Goal: Task Accomplishment & Management: Use online tool/utility

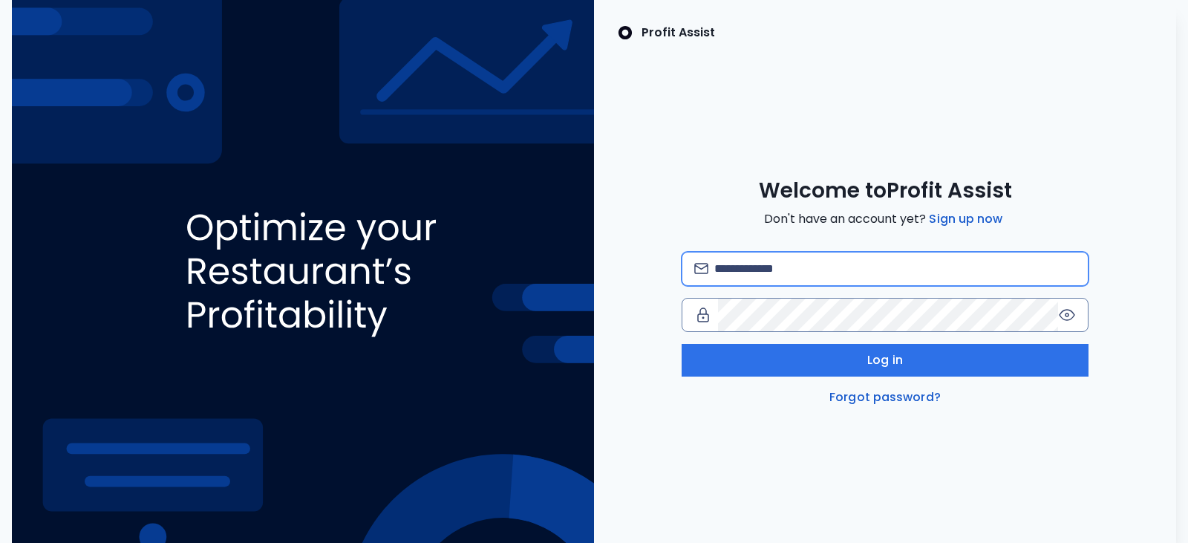
click at [820, 260] on input "email" at bounding box center [895, 269] width 362 height 33
type input "*"
type input "**********"
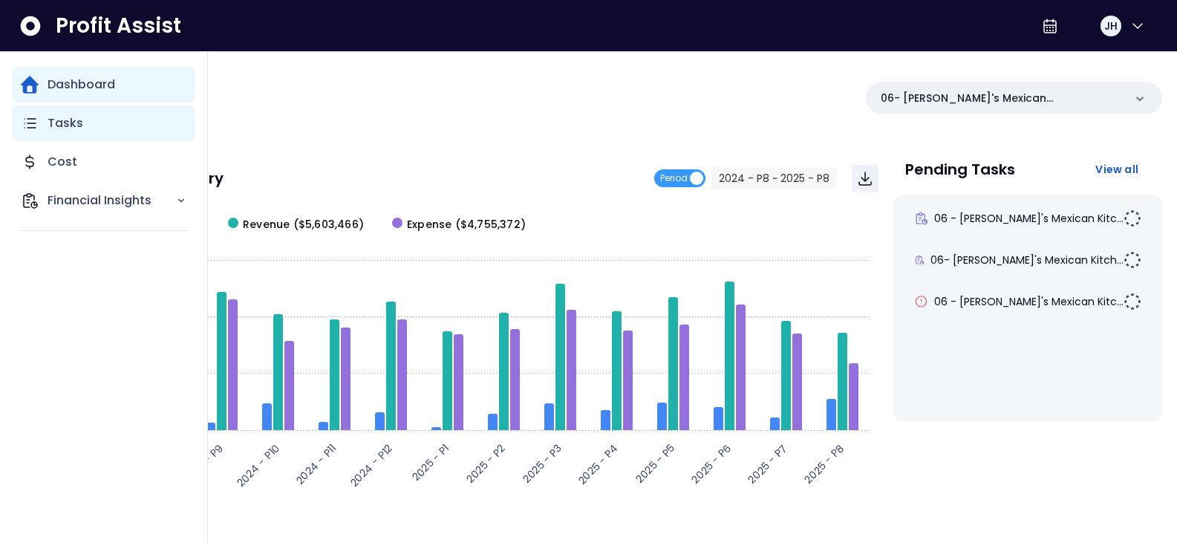
click at [57, 125] on p "Tasks" at bounding box center [66, 123] width 36 height 18
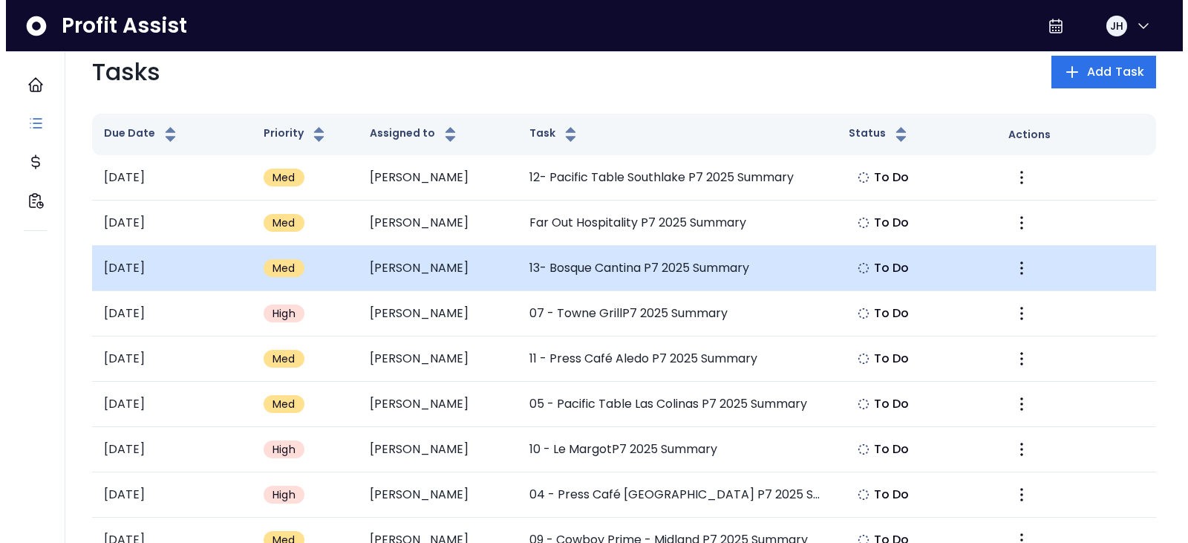
scroll to position [74, 0]
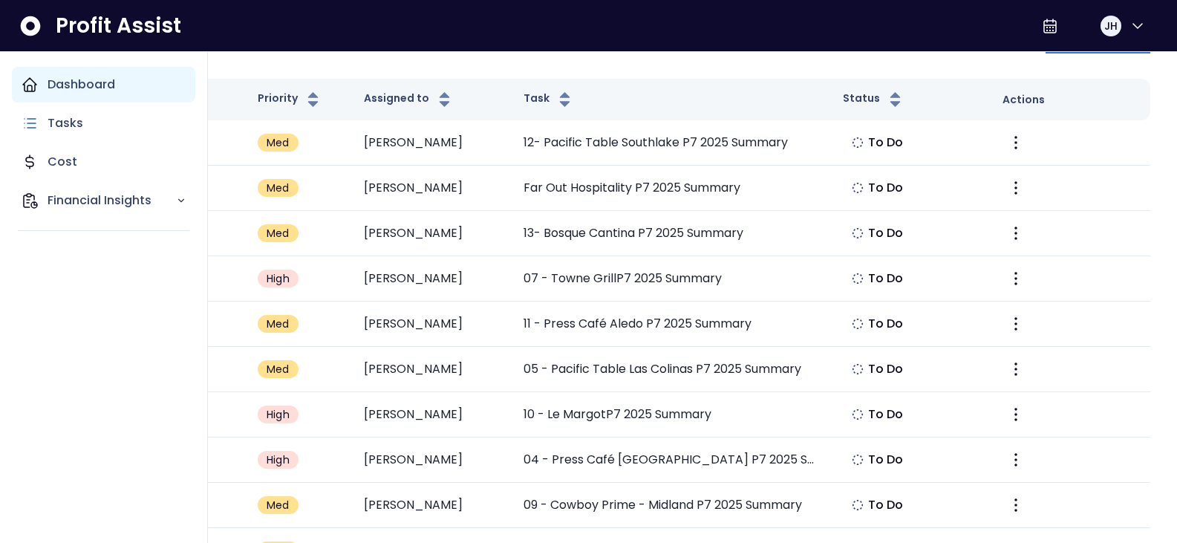
click at [32, 81] on icon "Main navigation" at bounding box center [29, 84] width 13 height 13
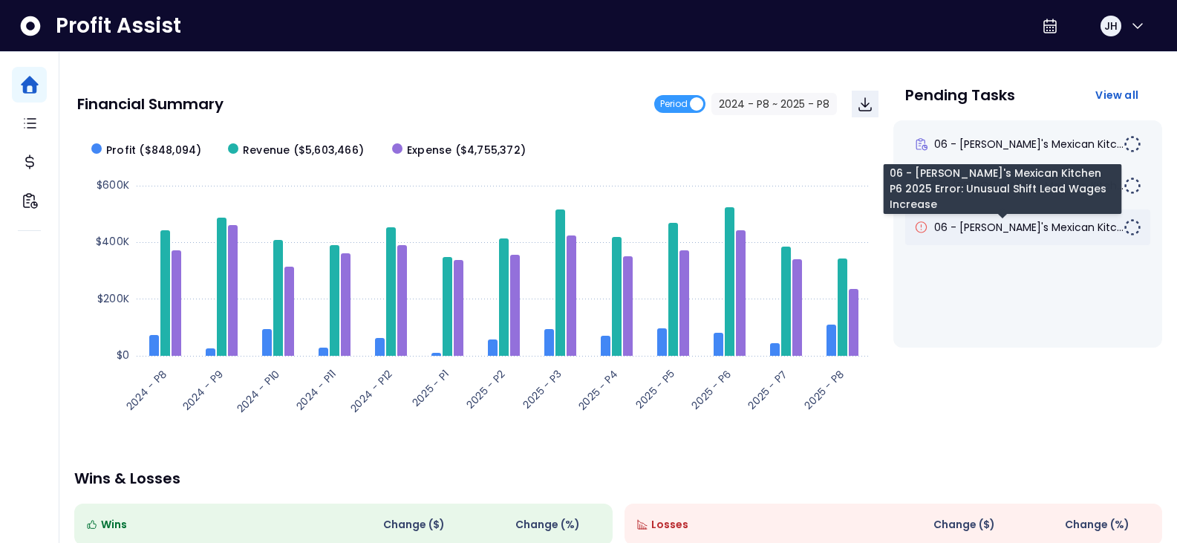
click at [974, 230] on span "06 - [PERSON_NAME]'s Mexican Kitc..." at bounding box center [1028, 227] width 189 height 15
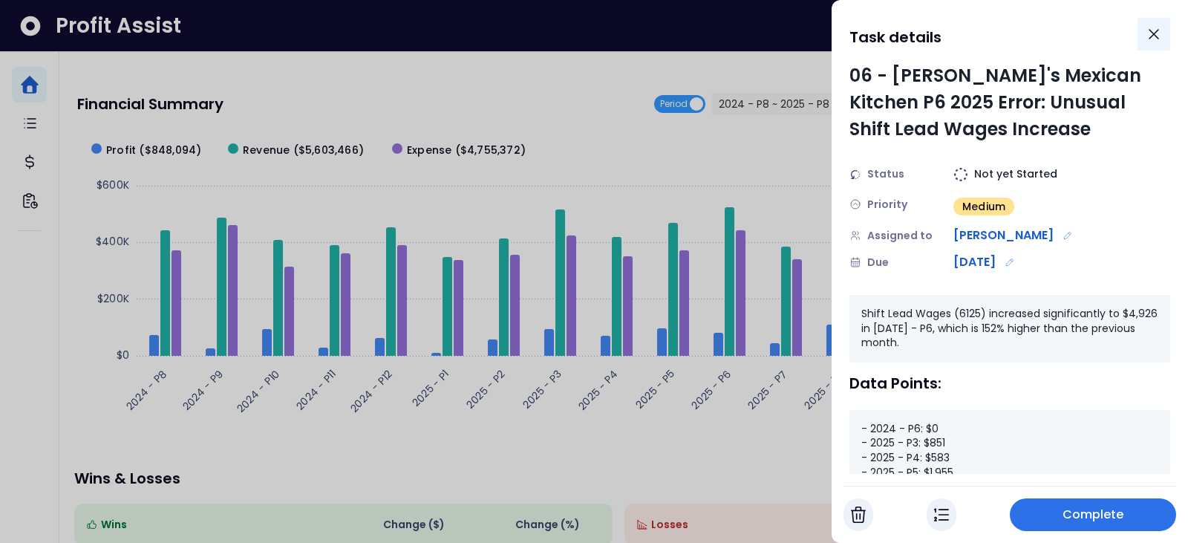
click at [1158, 33] on icon "Close" at bounding box center [1154, 34] width 18 height 18
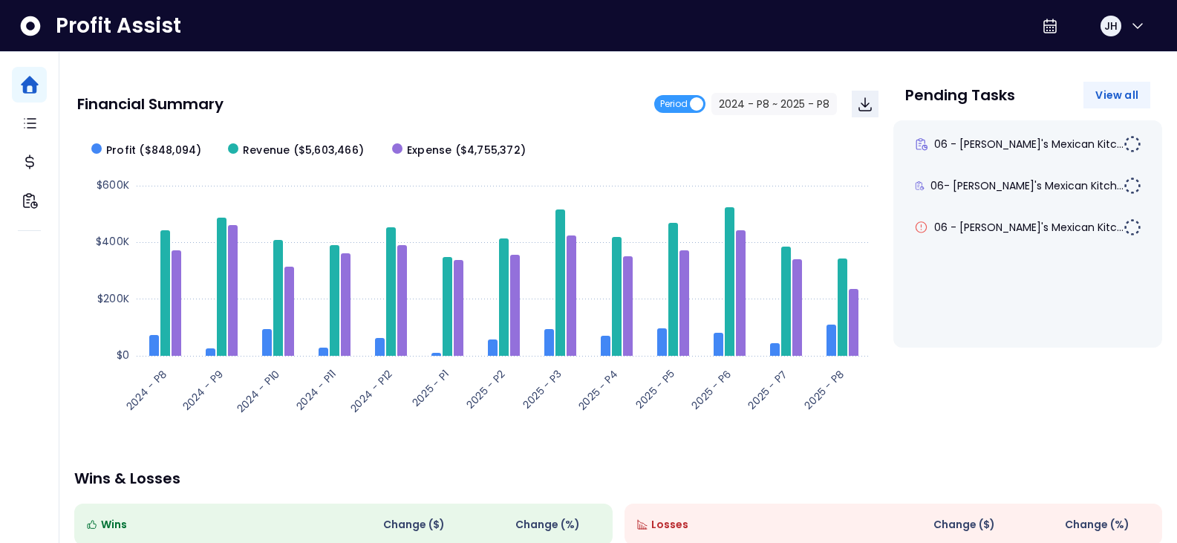
click at [1103, 99] on span "View all" at bounding box center [1116, 95] width 43 height 15
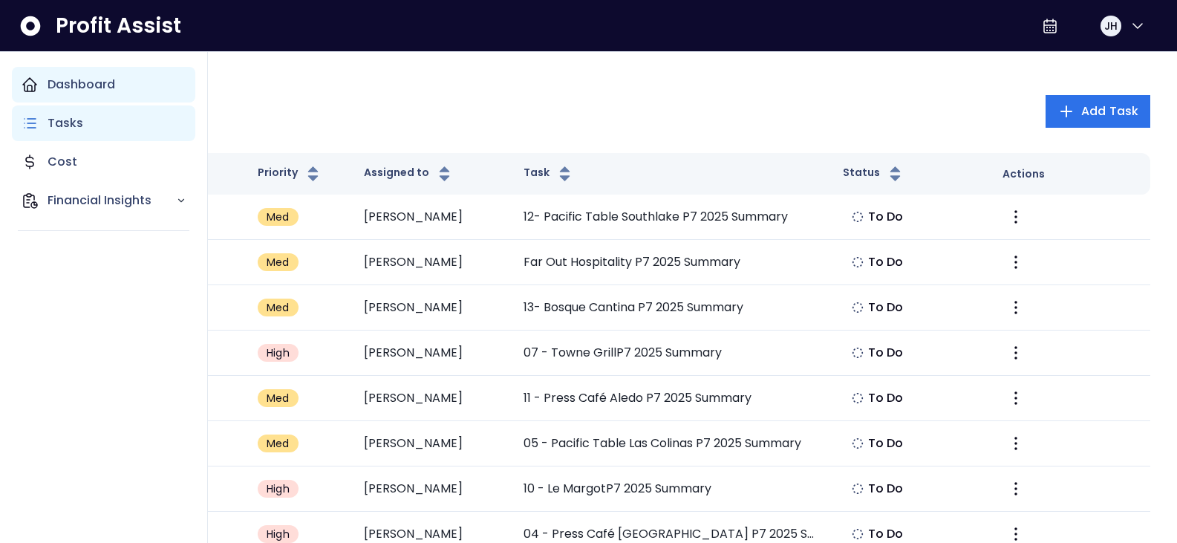
click at [89, 126] on div "Tasks" at bounding box center [103, 123] width 183 height 36
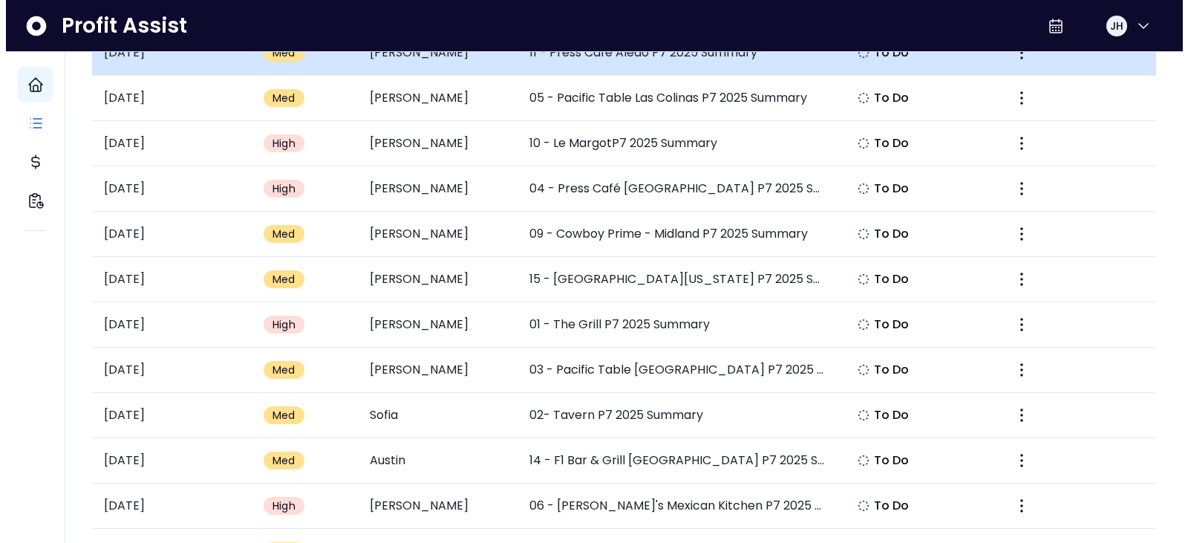
scroll to position [371, 0]
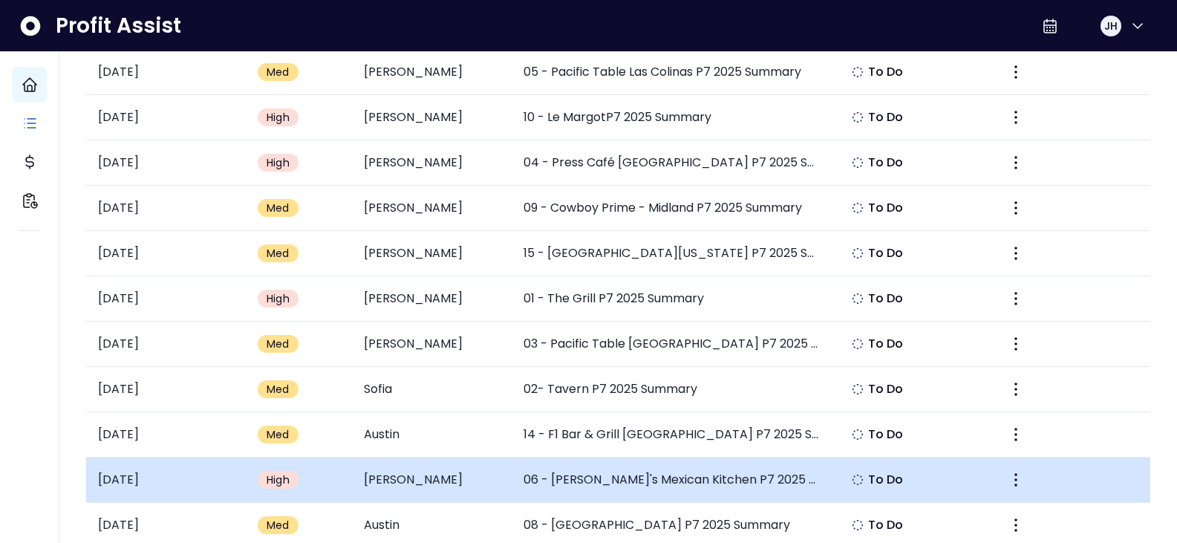
click at [605, 488] on td "06 - [PERSON_NAME]'s Mexican Kitchen P7 2025 Summary" at bounding box center [671, 479] width 319 height 45
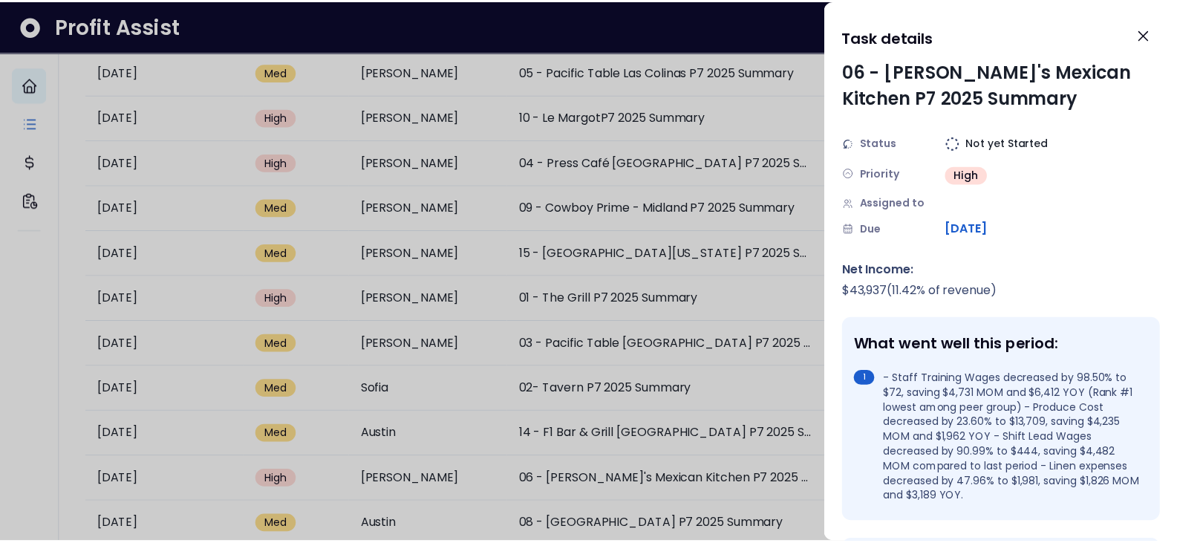
scroll to position [0, 0]
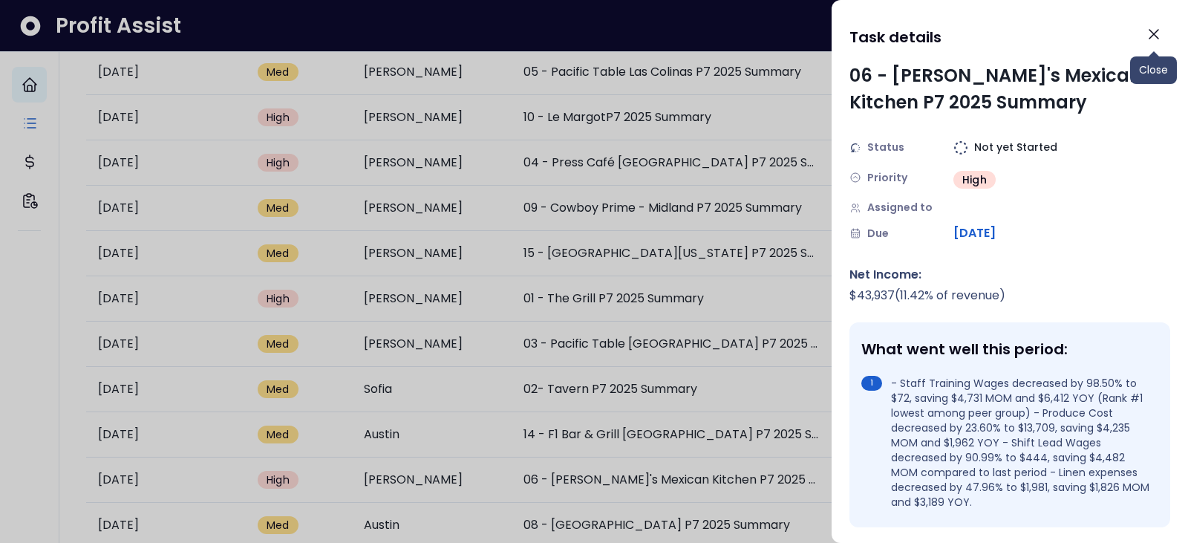
drag, startPoint x: 1160, startPoint y: 36, endPoint x: 1151, endPoint y: 39, distance: 9.7
click at [1159, 36] on icon "Close" at bounding box center [1154, 34] width 18 height 18
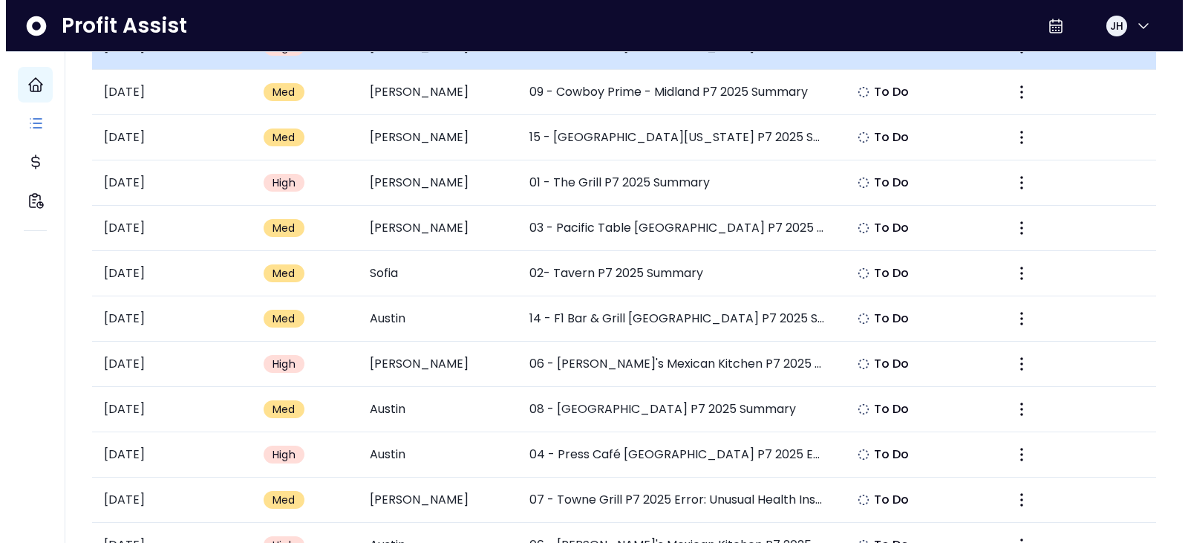
scroll to position [520, 0]
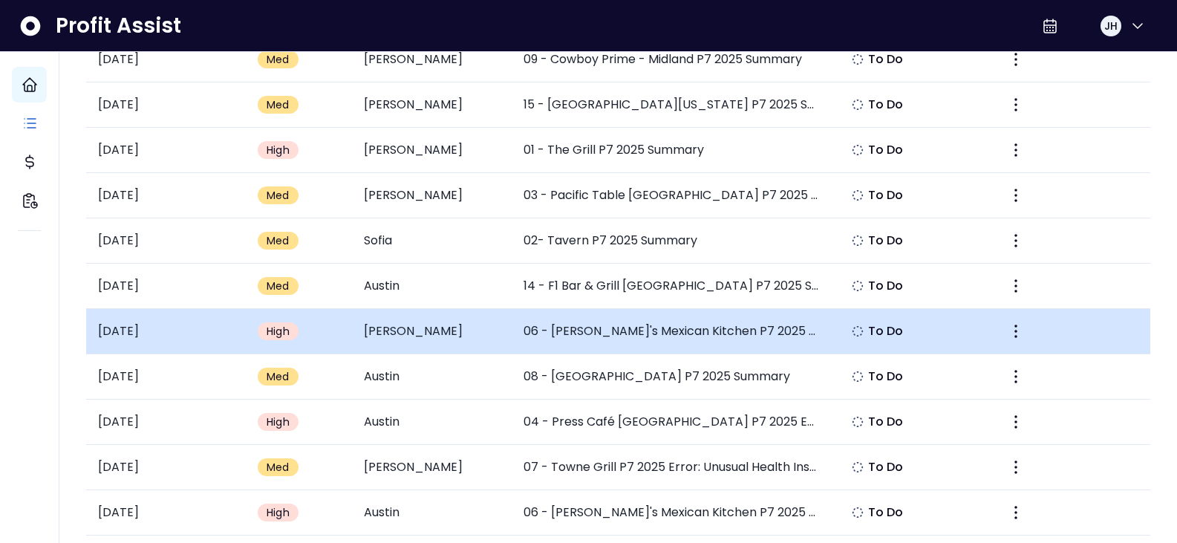
click at [703, 320] on td "06 - [PERSON_NAME]'s Mexican Kitchen P7 2025 Summary" at bounding box center [671, 331] width 319 height 45
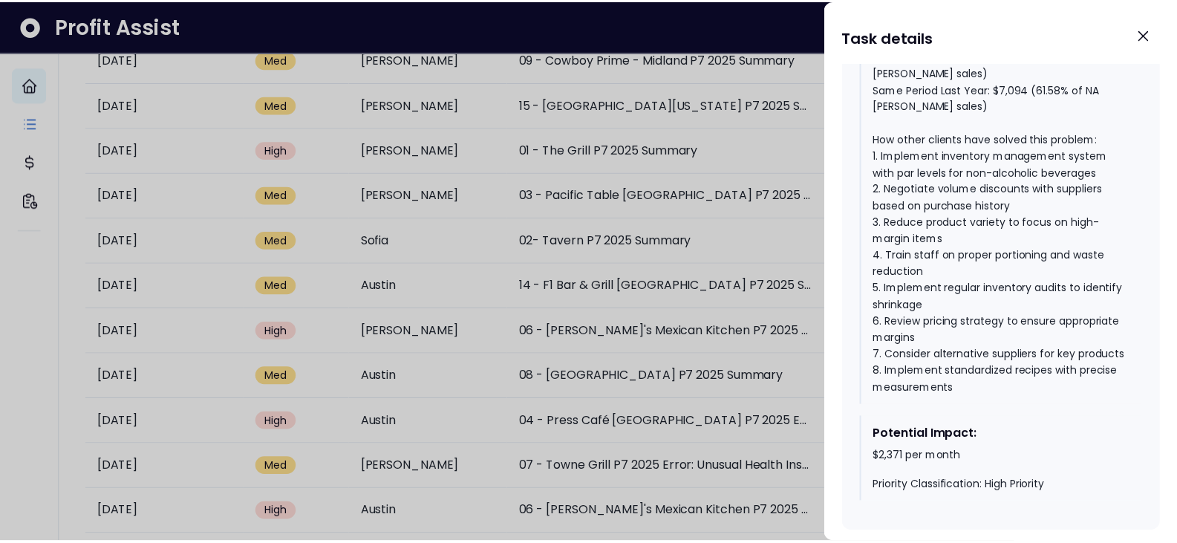
scroll to position [1512, 0]
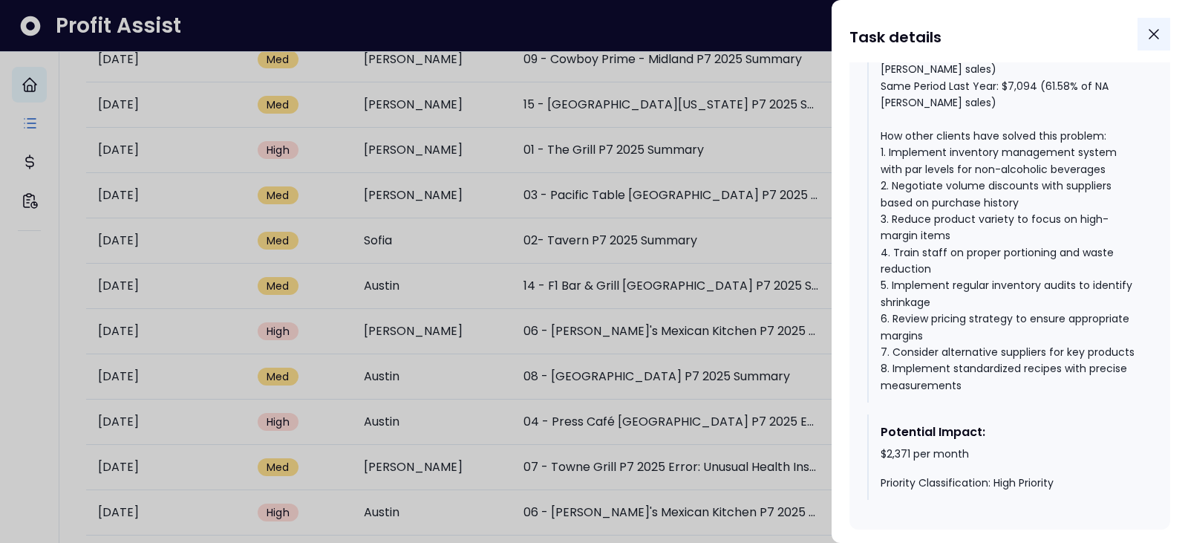
click at [1162, 28] on icon "Close" at bounding box center [1154, 34] width 18 height 18
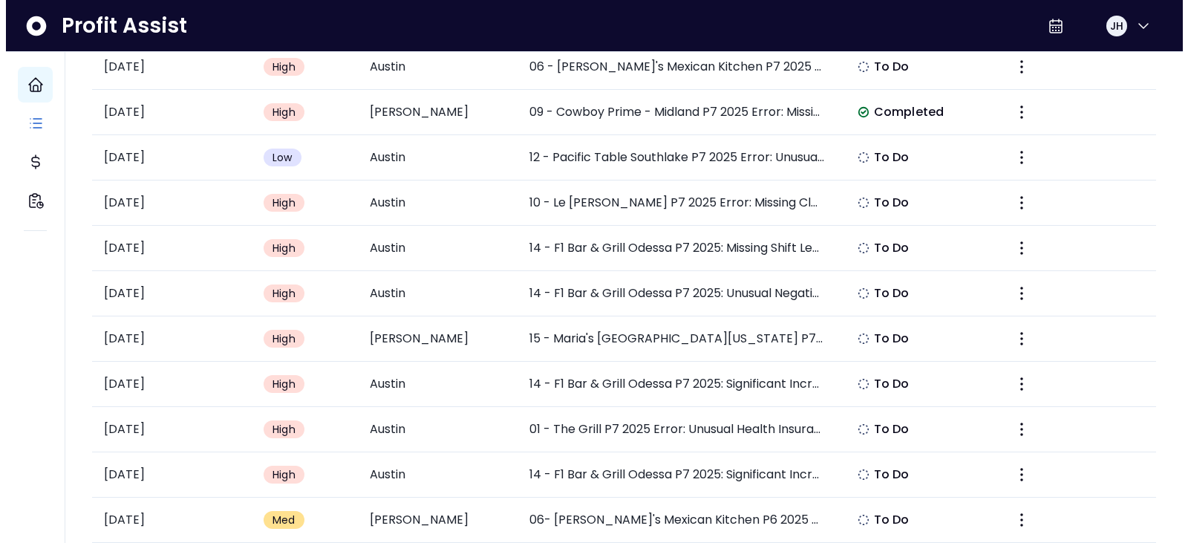
scroll to position [891, 0]
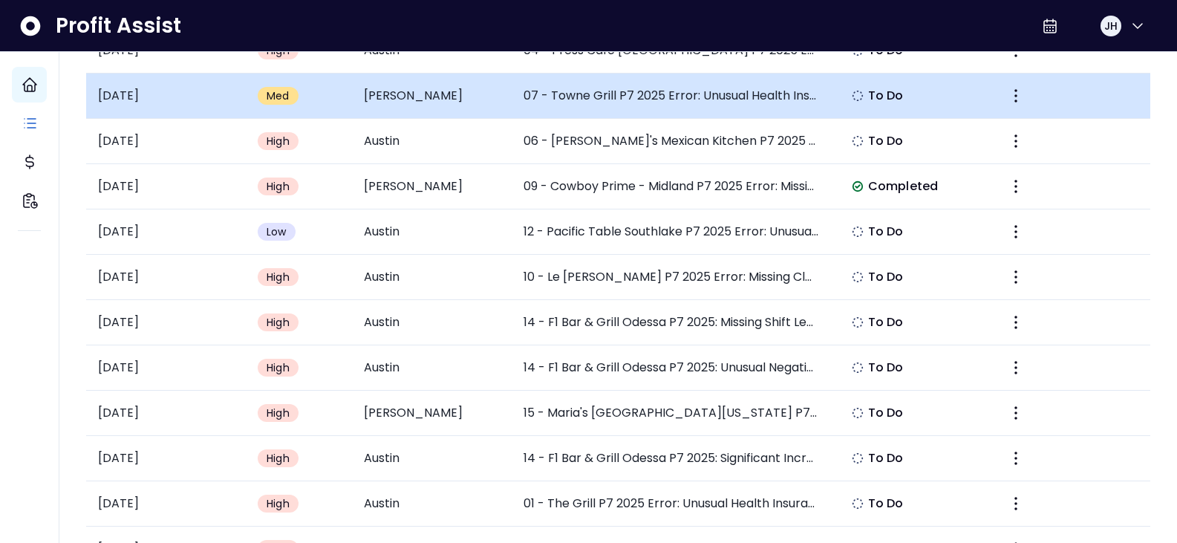
click at [702, 96] on td "07 - Towne Grill P7 2025 Error: Unusual Health Insurance Expense Spike" at bounding box center [671, 96] width 319 height 45
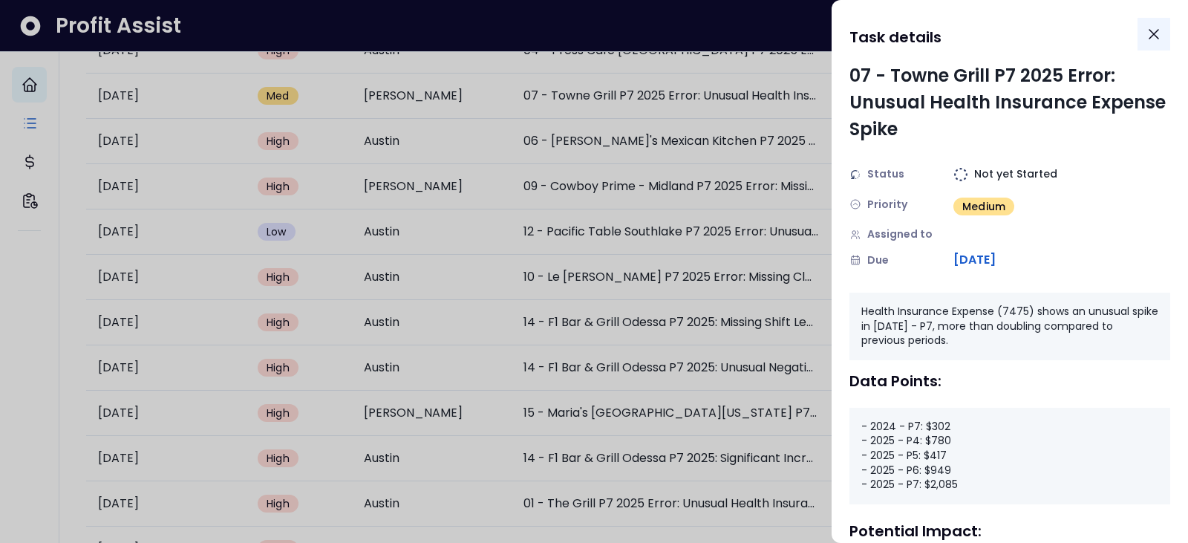
drag, startPoint x: 1153, startPoint y: 28, endPoint x: 1118, endPoint y: 45, distance: 39.5
click at [1153, 29] on icon "Close" at bounding box center [1154, 34] width 18 height 18
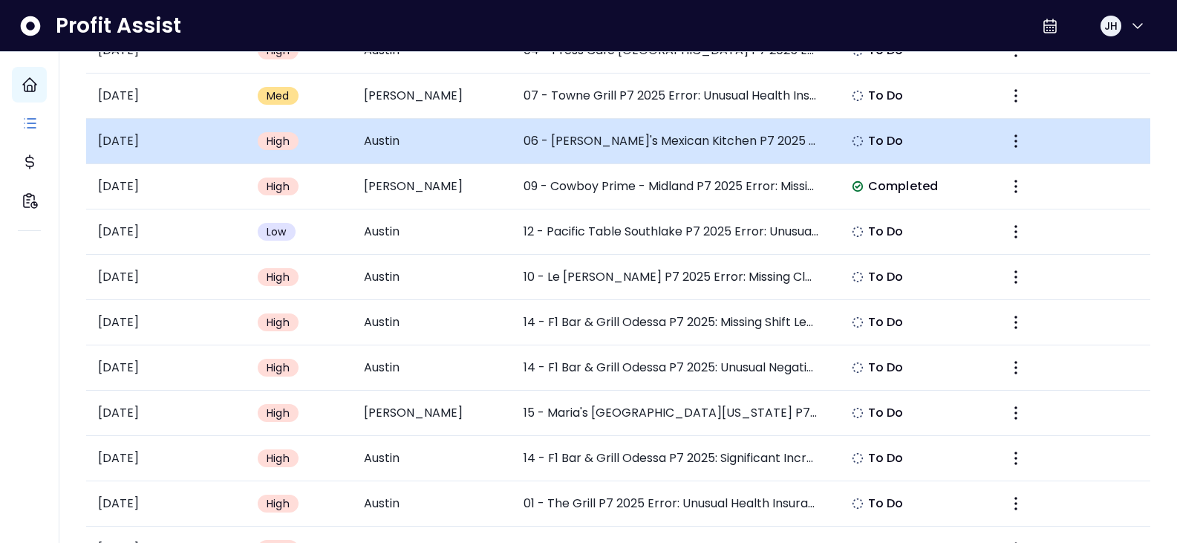
click at [685, 155] on td "06 - [PERSON_NAME]'s Mexican Kitchen P7 2025 Error: Missing Staff Training Wages" at bounding box center [671, 141] width 319 height 45
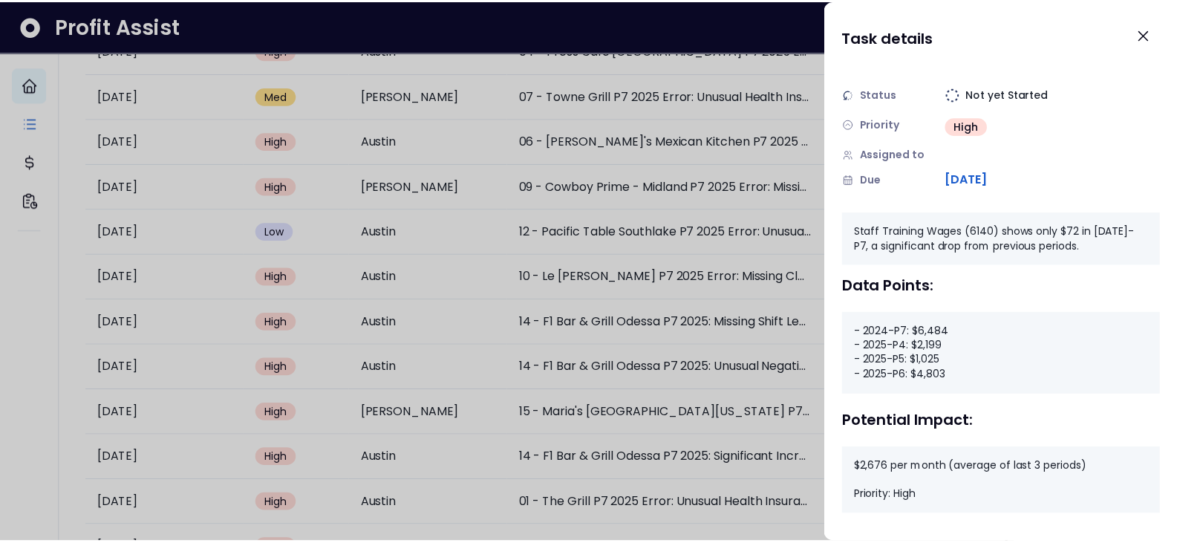
scroll to position [82, 0]
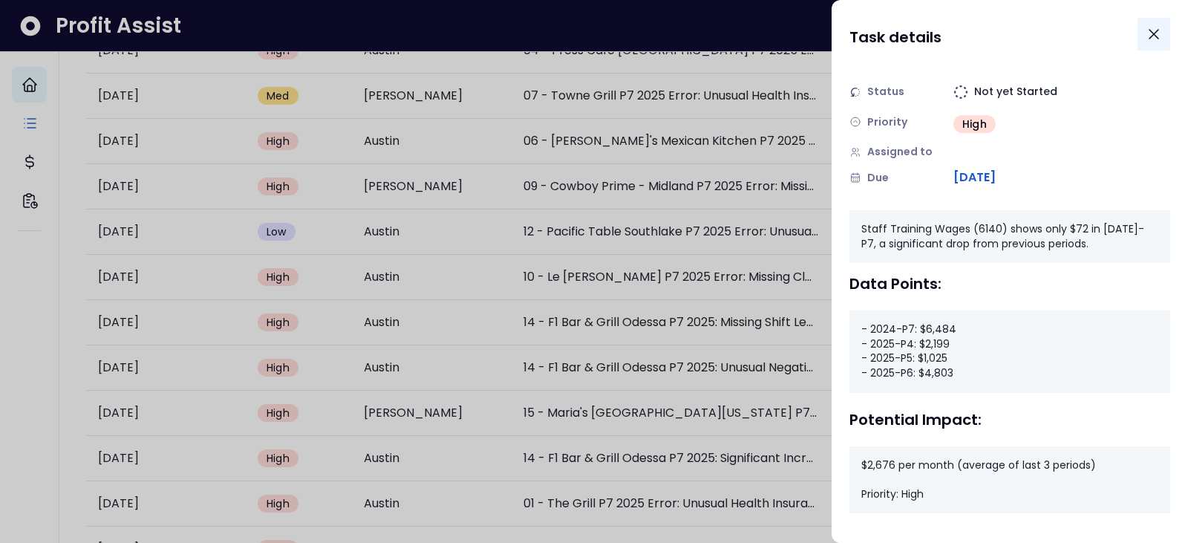
click at [1156, 30] on icon "Close" at bounding box center [1154, 34] width 18 height 18
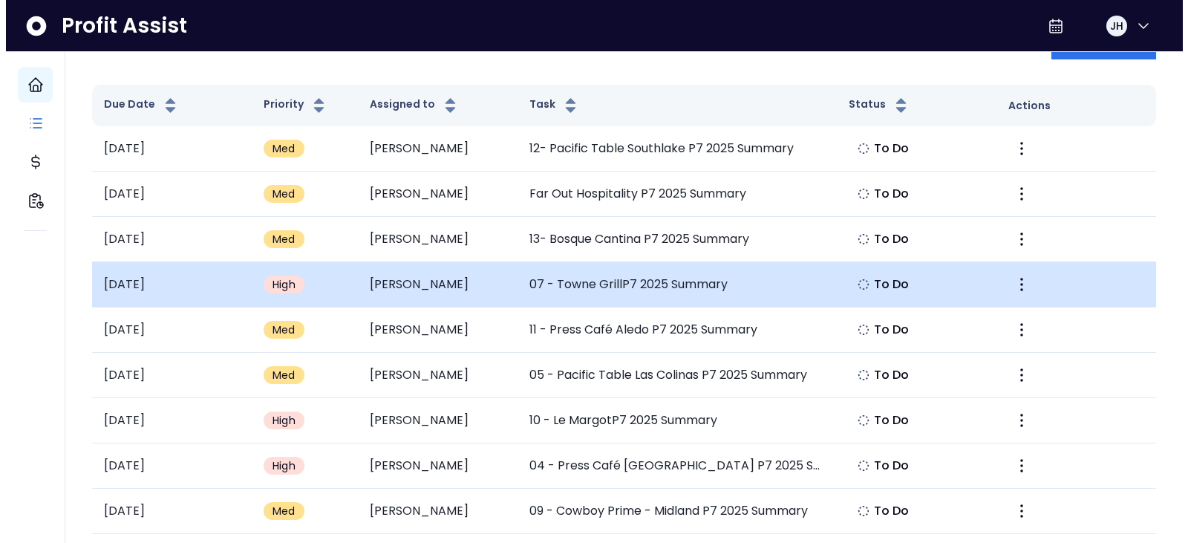
scroll to position [0, 0]
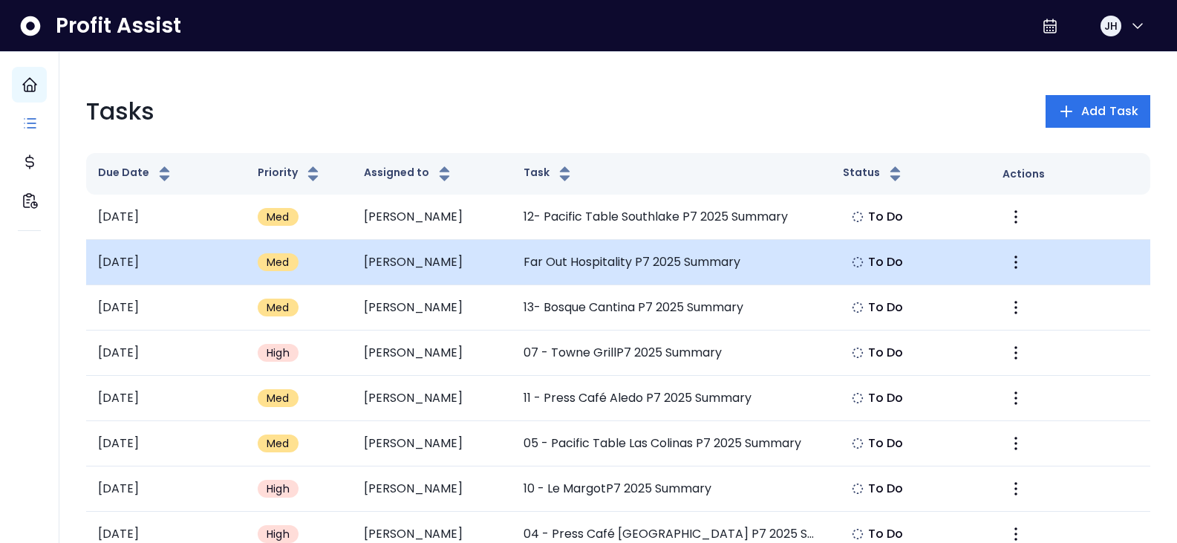
click at [804, 264] on td "Far Out Hospitality P7 2025 Summary" at bounding box center [671, 262] width 319 height 45
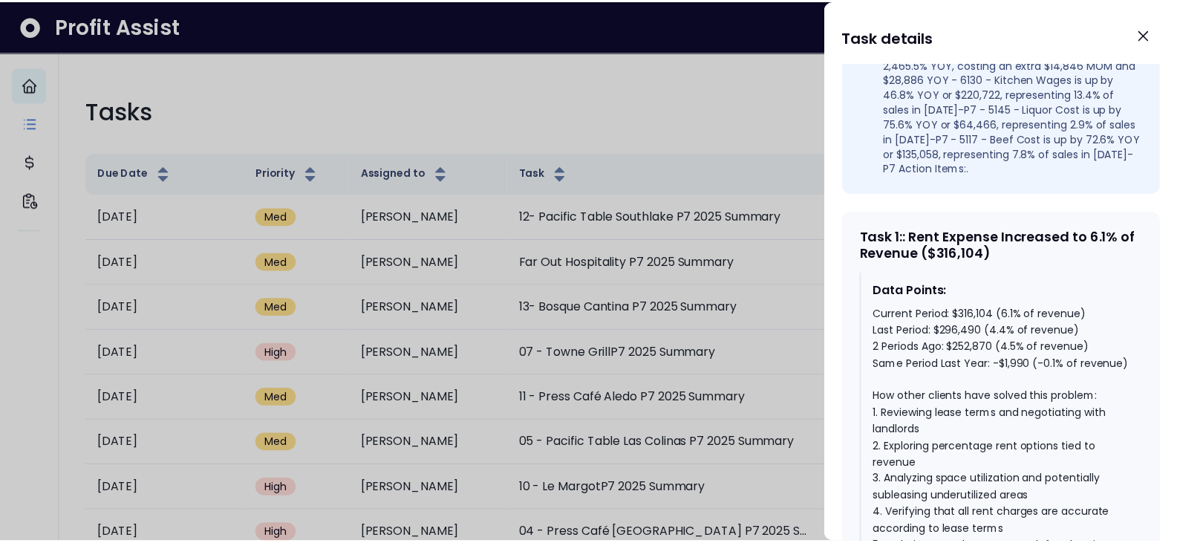
scroll to position [594, 0]
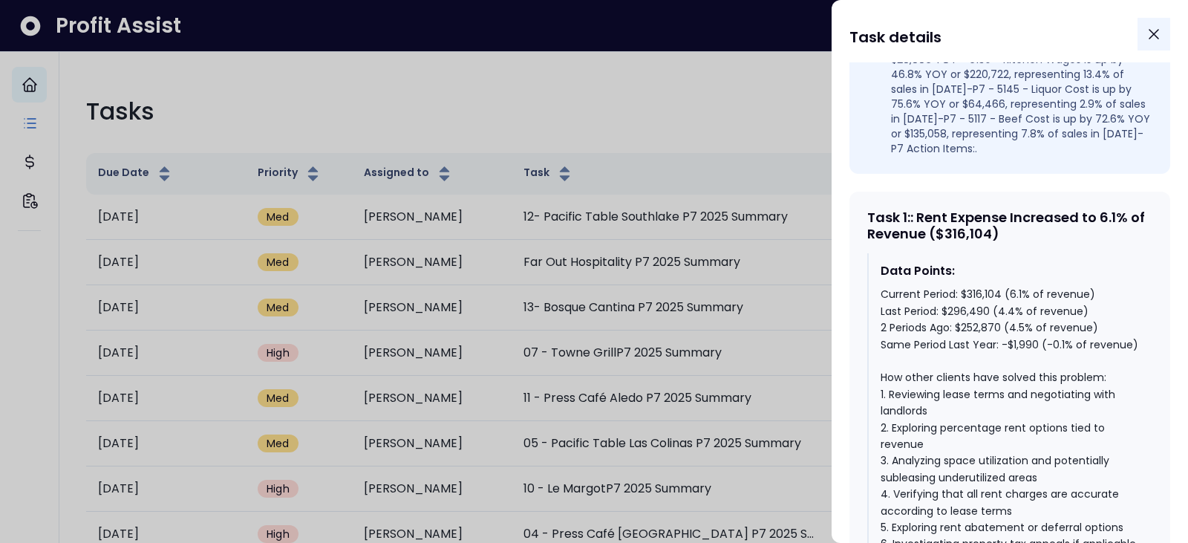
click at [1156, 27] on icon "Close" at bounding box center [1154, 34] width 18 height 18
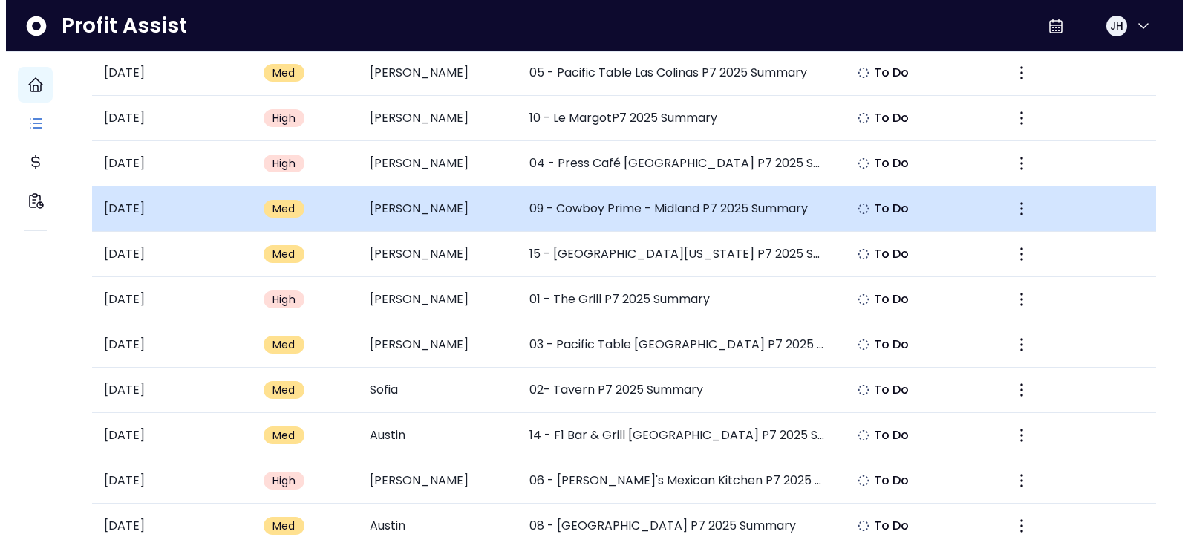
scroll to position [371, 0]
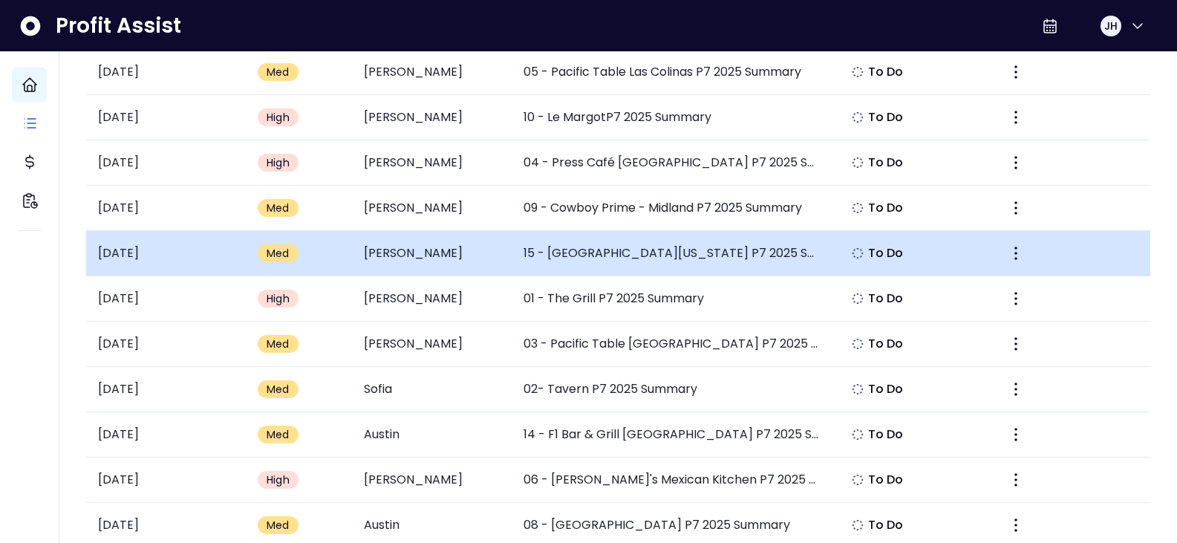
click at [690, 257] on td "15 - [GEOGRAPHIC_DATA][US_STATE] P7 2025 Summary" at bounding box center [671, 253] width 319 height 45
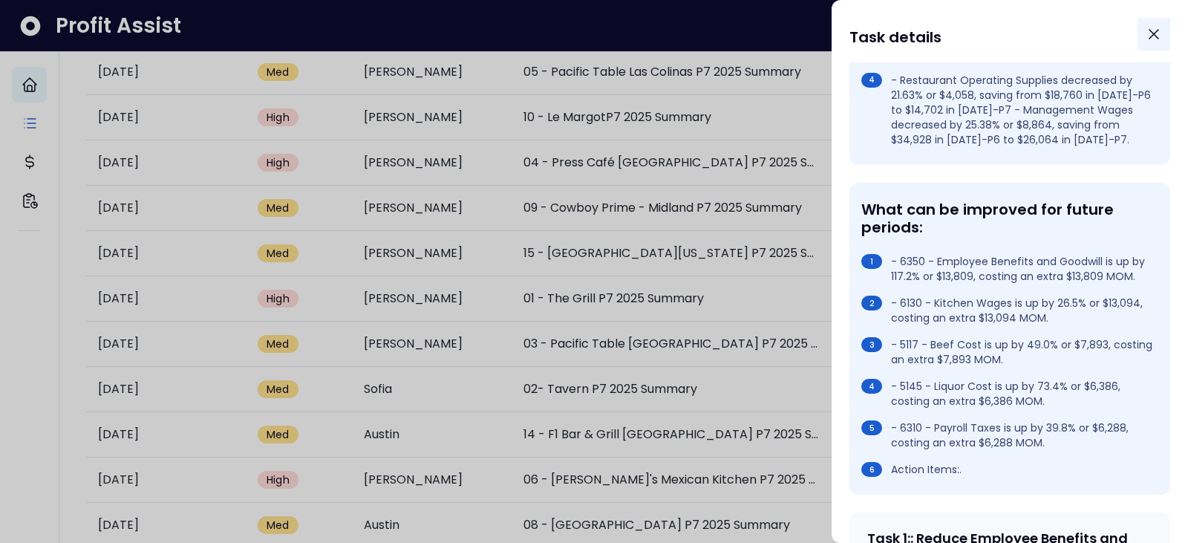
click at [1147, 37] on icon "Close" at bounding box center [1154, 34] width 18 height 18
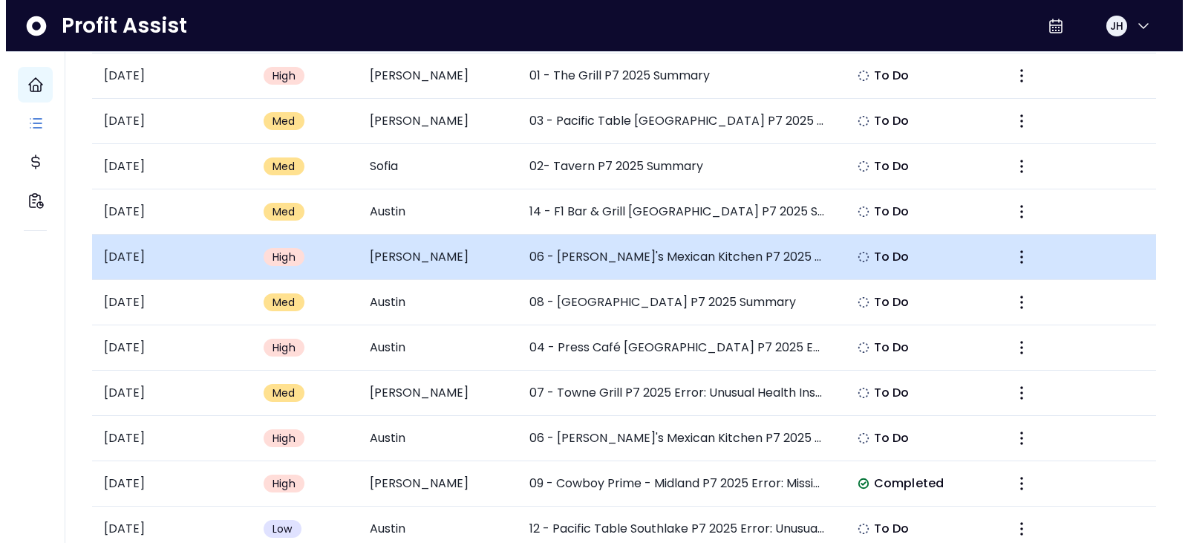
scroll to position [668, 0]
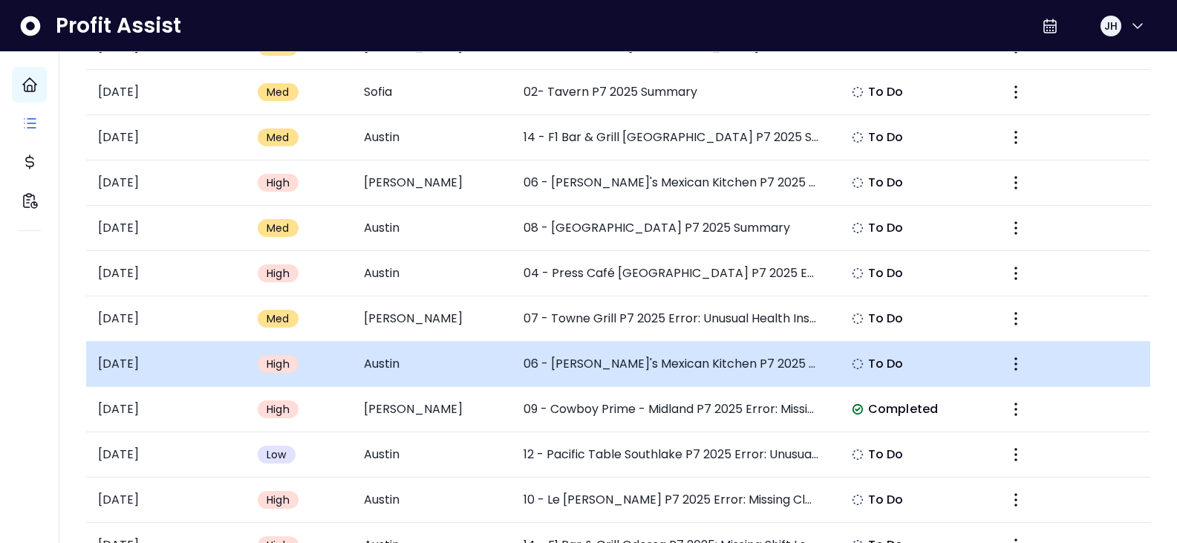
click at [763, 356] on td "06 - [PERSON_NAME]'s Mexican Kitchen P7 2025 Error: Missing Staff Training Wages" at bounding box center [671, 364] width 319 height 45
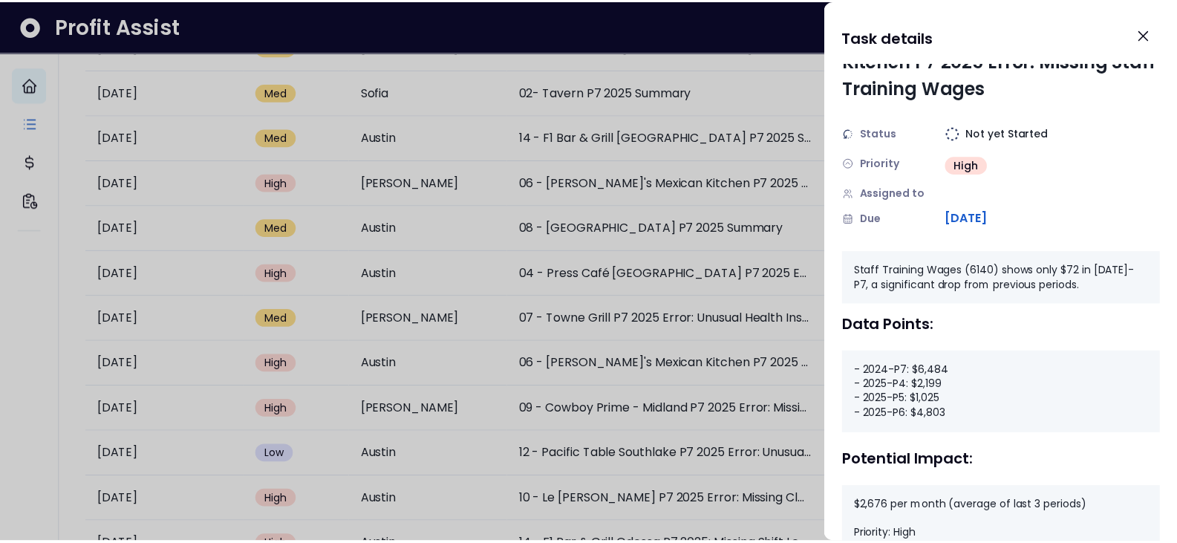
scroll to position [82, 0]
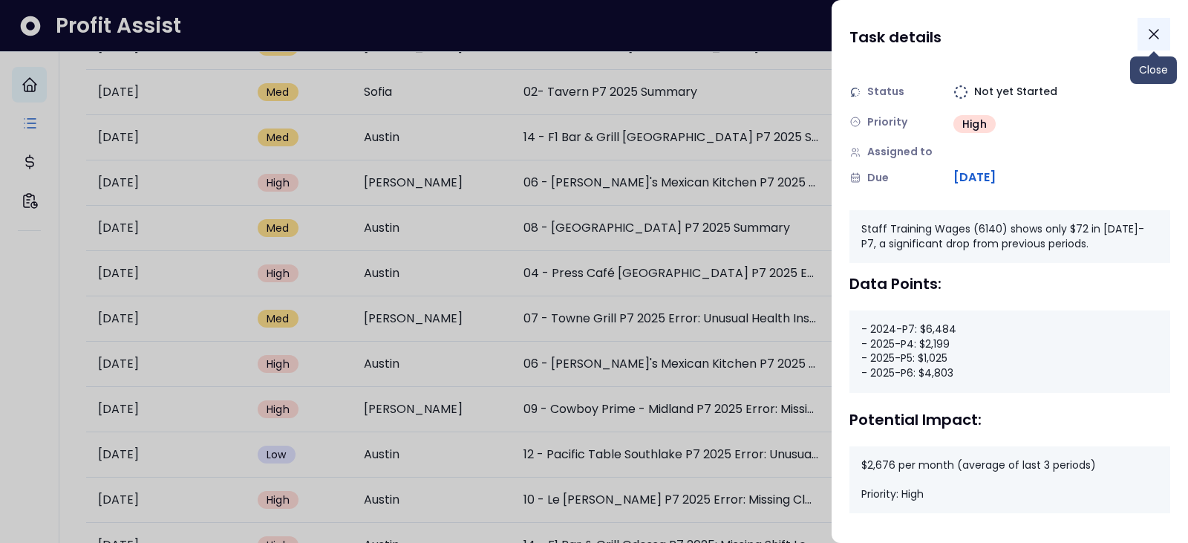
click at [1154, 31] on icon "Close" at bounding box center [1154, 34] width 18 height 18
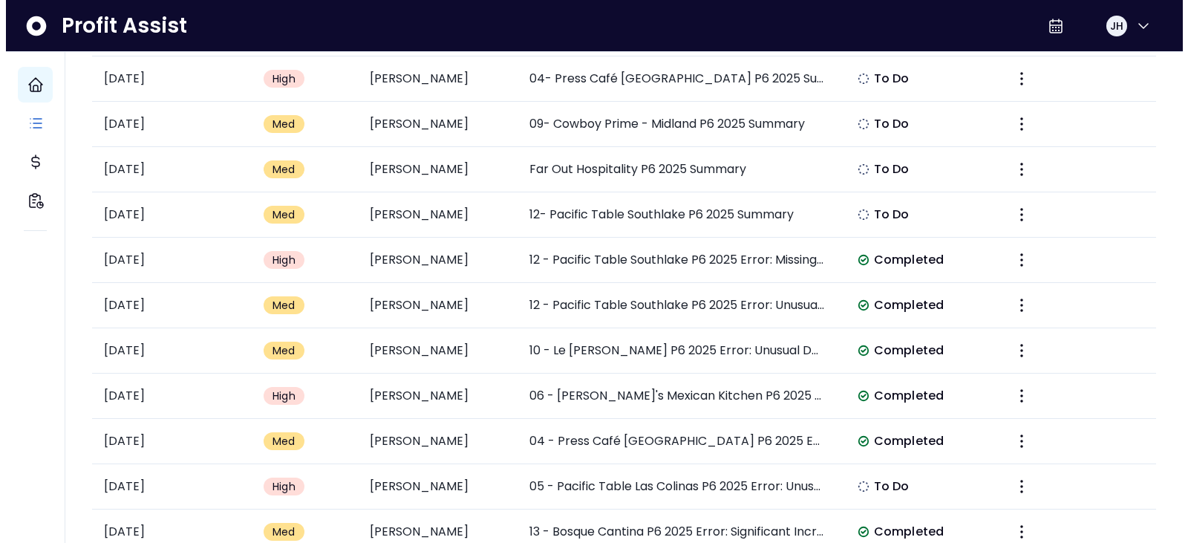
scroll to position [1931, 0]
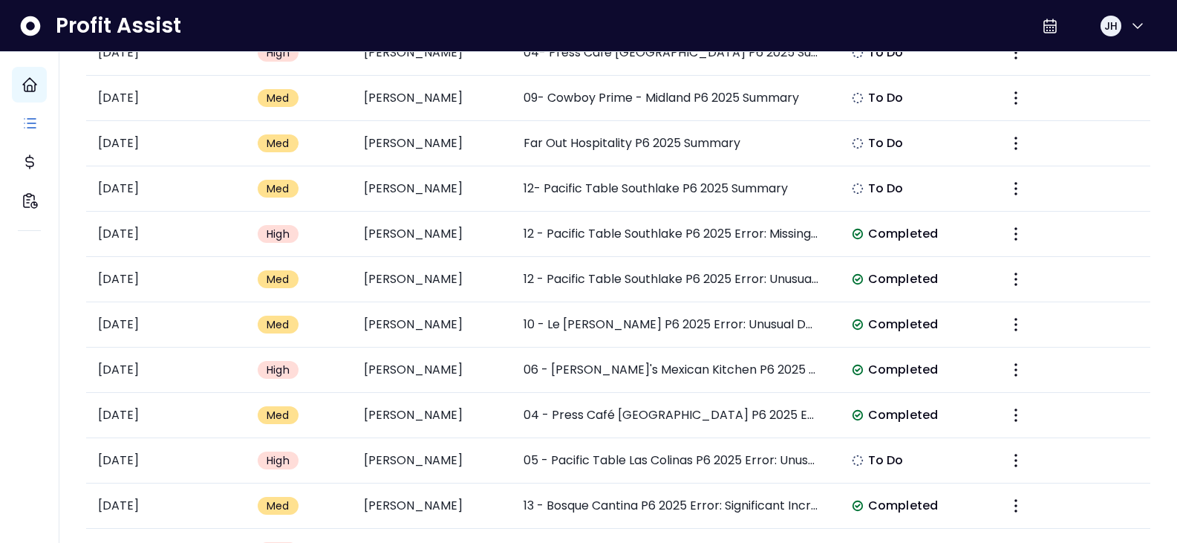
click at [720, 368] on td "06 - [PERSON_NAME]'s Mexican Kitchen P6 2025 Error: Negative China/Glassware/Si…" at bounding box center [671, 370] width 319 height 45
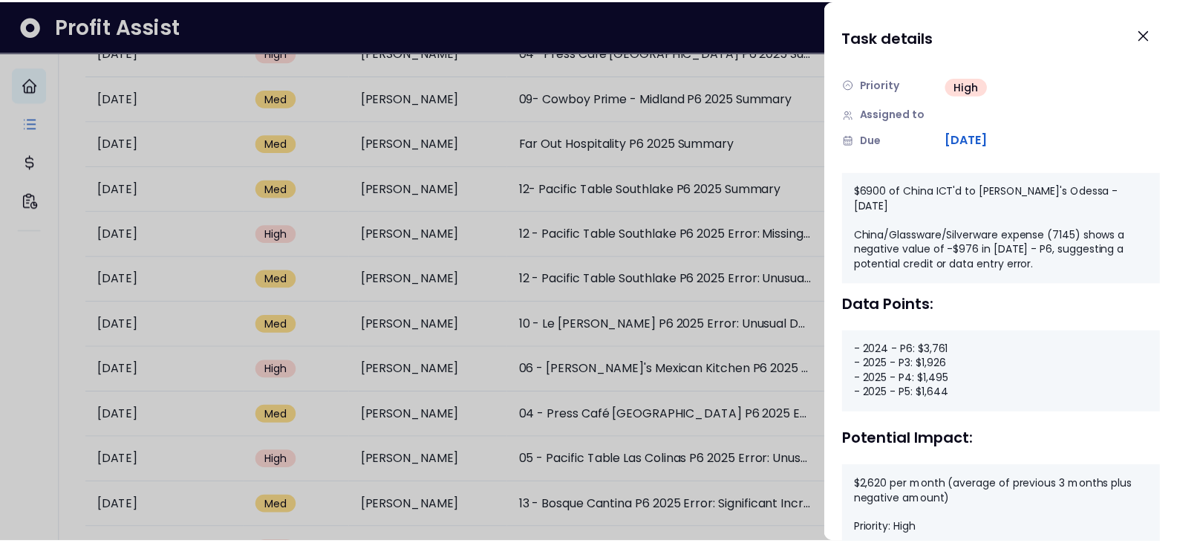
scroll to position [149, 0]
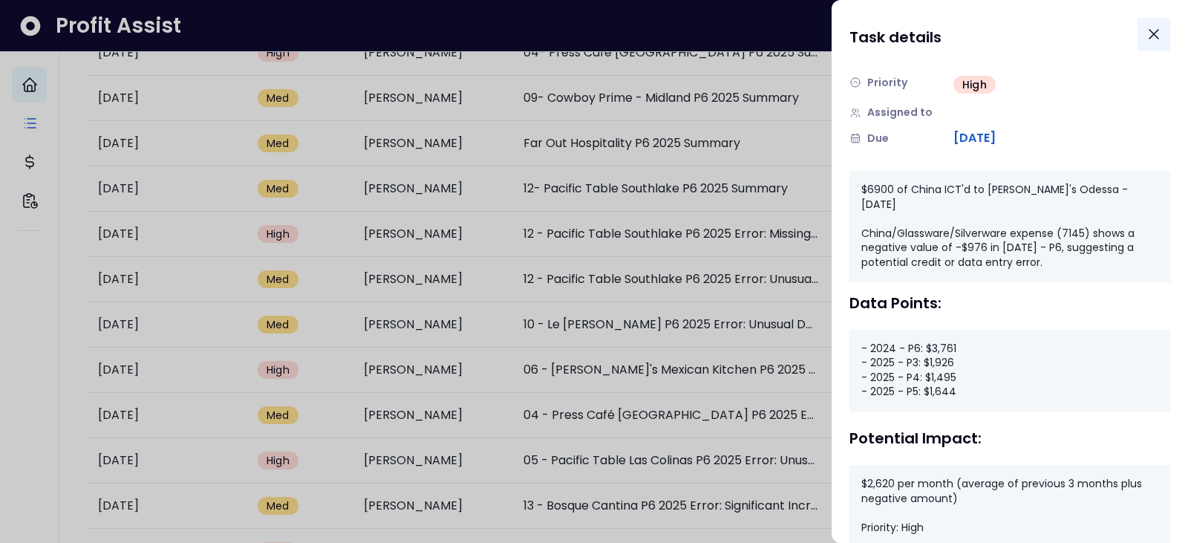
click at [1156, 30] on icon "Close" at bounding box center [1154, 34] width 18 height 18
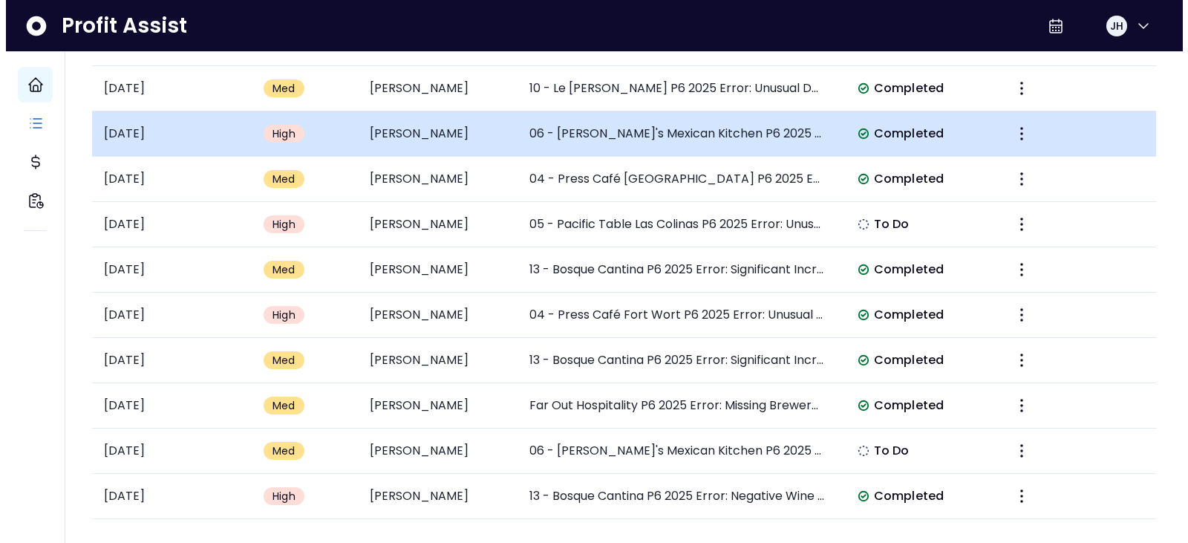
scroll to position [2170, 0]
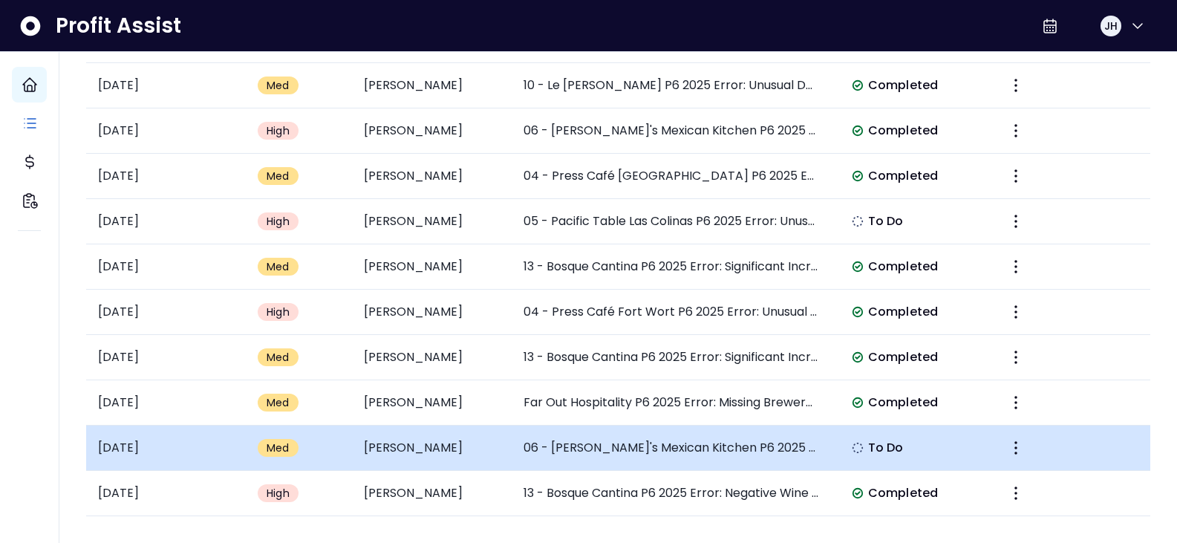
click at [759, 447] on td "06 - [PERSON_NAME]'s Mexican Kitchen P6 2025 Error: Unusual Shift Lead Wages In…" at bounding box center [671, 448] width 319 height 45
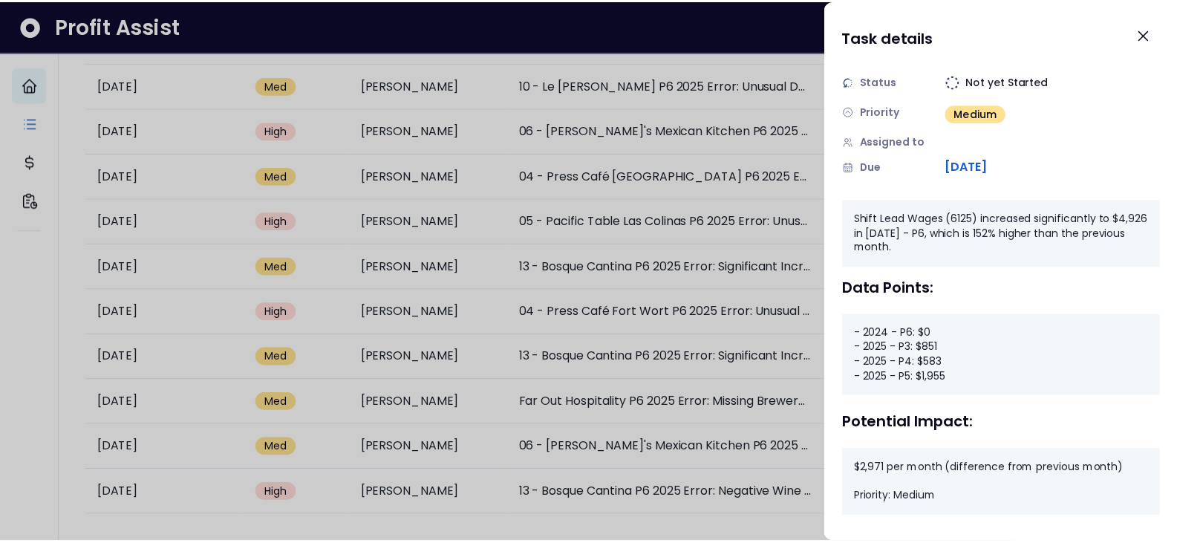
scroll to position [97, 0]
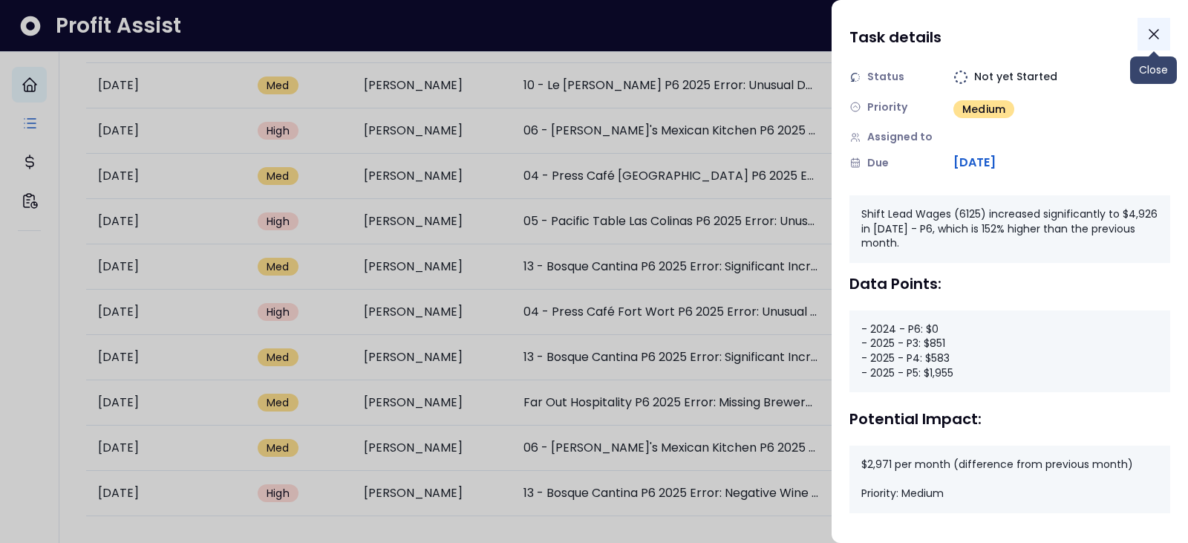
click at [1162, 27] on icon "Close" at bounding box center [1154, 34] width 18 height 18
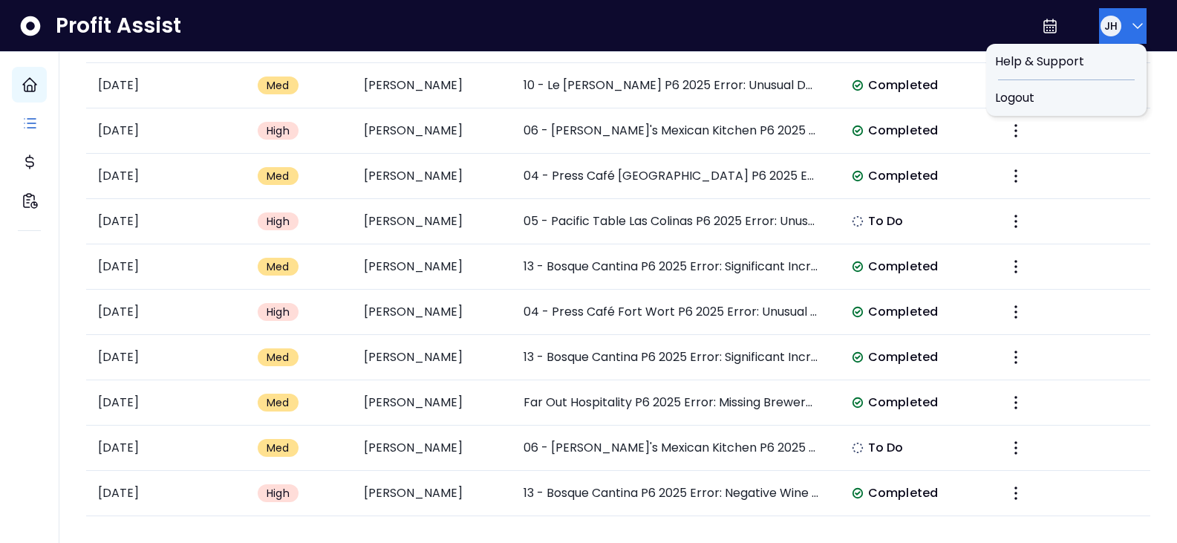
click at [1110, 27] on span "JH" at bounding box center [1110, 26] width 13 height 15
click at [1097, 108] on div "Logout" at bounding box center [1066, 98] width 160 height 36
